Goal: Transaction & Acquisition: Purchase product/service

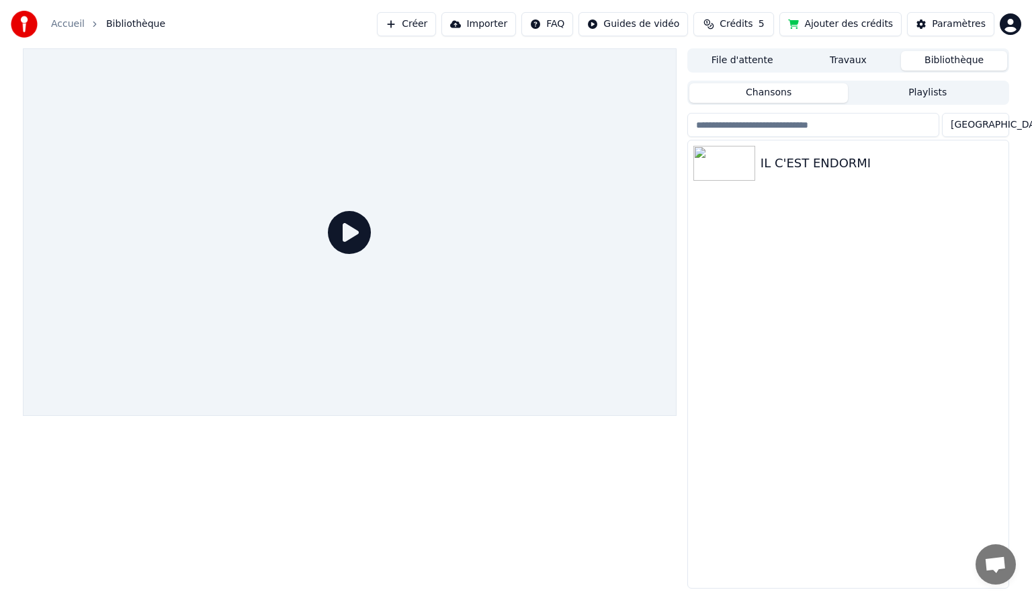
click at [752, 28] on span "Crédits" at bounding box center [735, 23] width 33 height 13
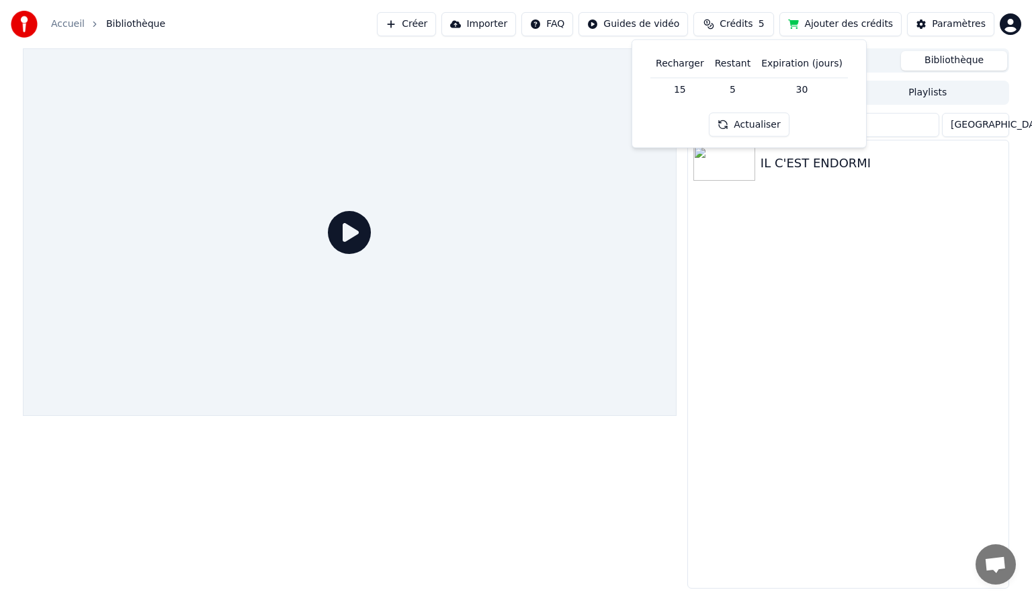
click at [684, 91] on td "15" at bounding box center [679, 89] width 59 height 24
click at [696, 67] on th "Recharger" at bounding box center [679, 63] width 59 height 27
click at [755, 127] on button "Actualiser" at bounding box center [749, 125] width 80 height 24
click at [841, 17] on button "Ajouter des crédits" at bounding box center [840, 24] width 122 height 24
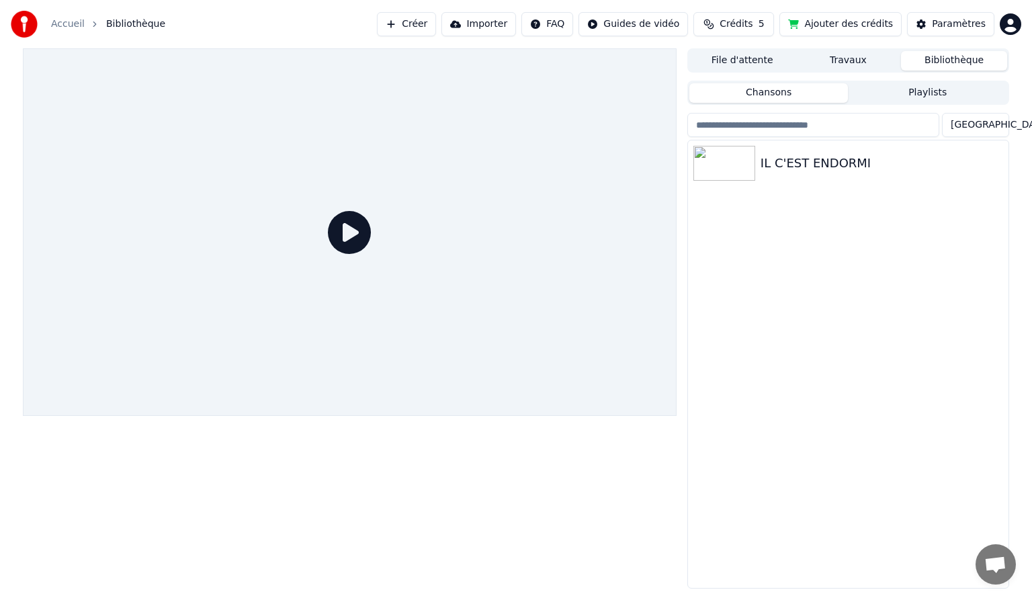
click at [366, 226] on icon at bounding box center [349, 232] width 43 height 43
click at [707, 163] on img at bounding box center [724, 163] width 62 height 35
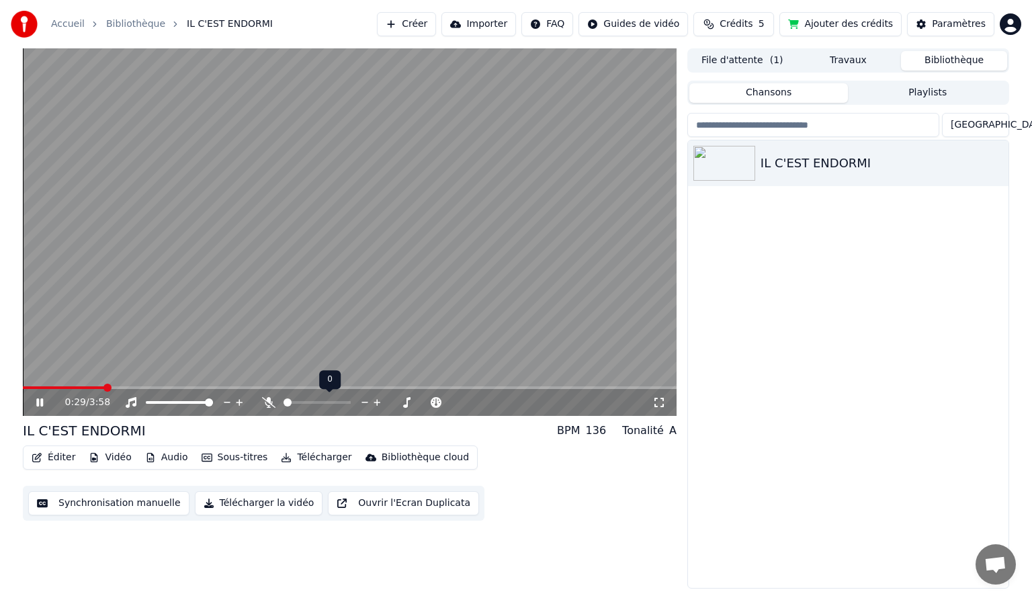
click at [320, 400] on div at bounding box center [329, 402] width 108 height 13
click at [271, 402] on icon at bounding box center [268, 402] width 13 height 11
click at [307, 402] on span at bounding box center [316, 402] width 67 height 3
